Goal: Find specific page/section: Find specific page/section

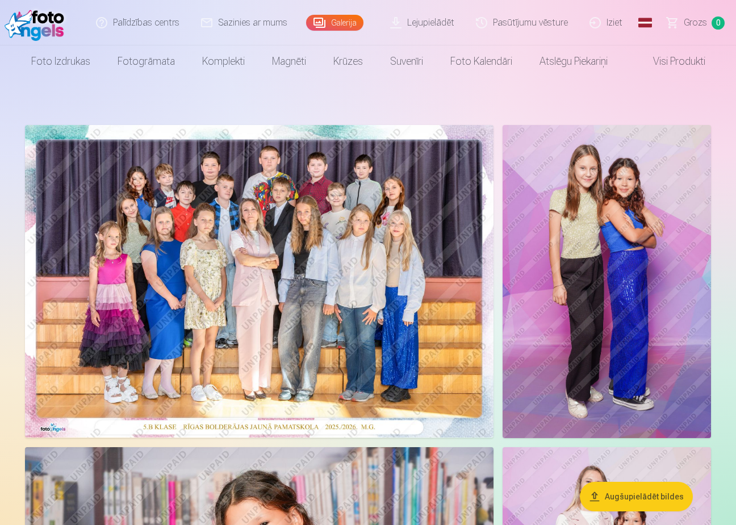
click at [610, 28] on link "Iziet" at bounding box center [606, 22] width 55 height 45
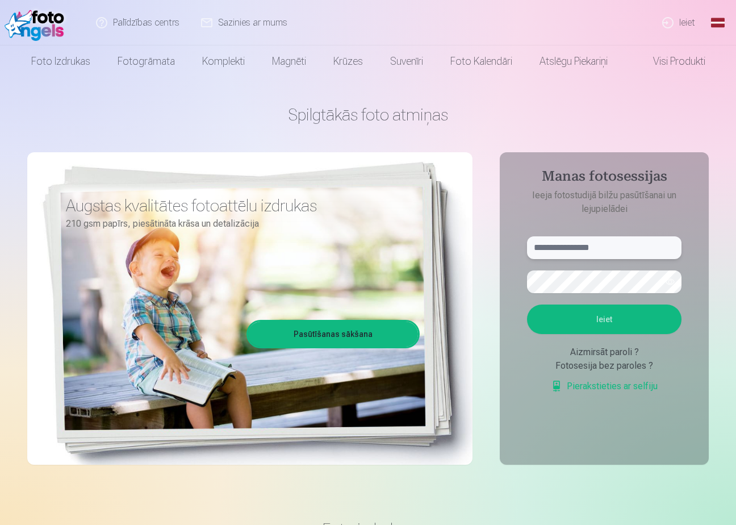
click at [613, 250] on input "text" at bounding box center [604, 247] width 154 height 23
